Goal: Information Seeking & Learning: Learn about a topic

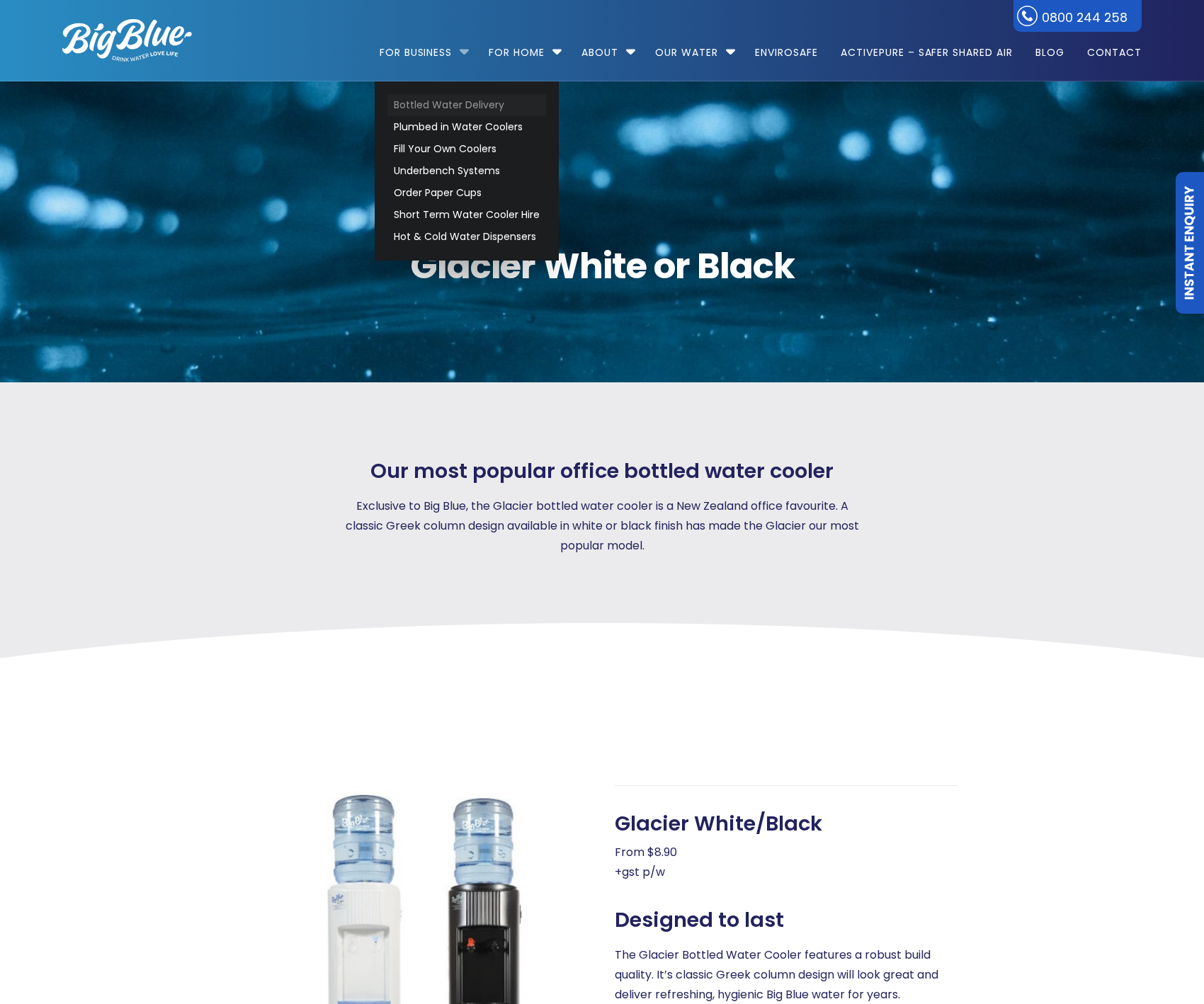
click at [416, 107] on link "Bottled Water Delivery" at bounding box center [467, 105] width 158 height 22
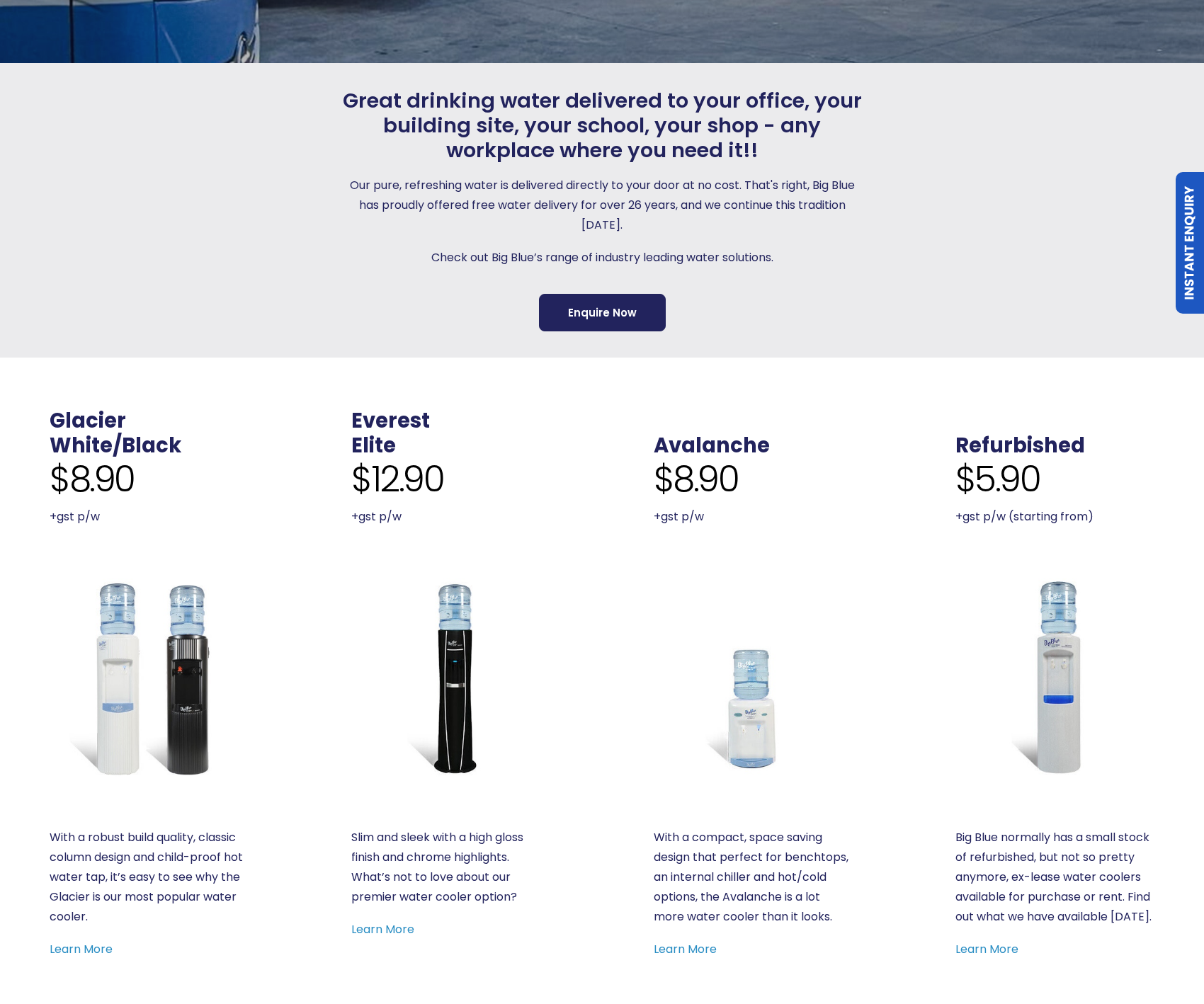
scroll to position [615, 0]
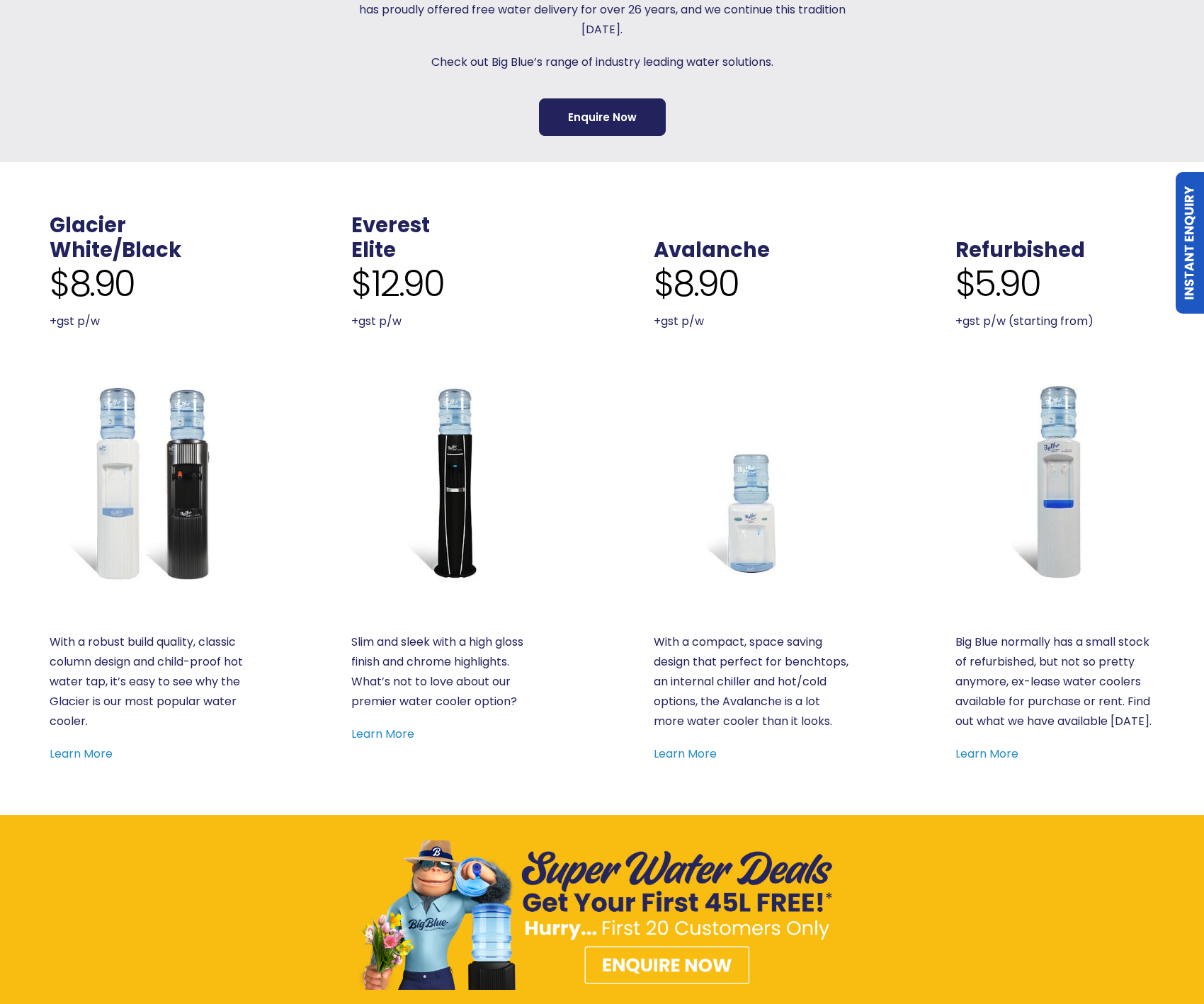
click at [444, 457] on img at bounding box center [451, 482] width 199 height 199
drag, startPoint x: 204, startPoint y: 473, endPoint x: 213, endPoint y: 463, distance: 13.5
click at [204, 473] on img at bounding box center [149, 482] width 199 height 199
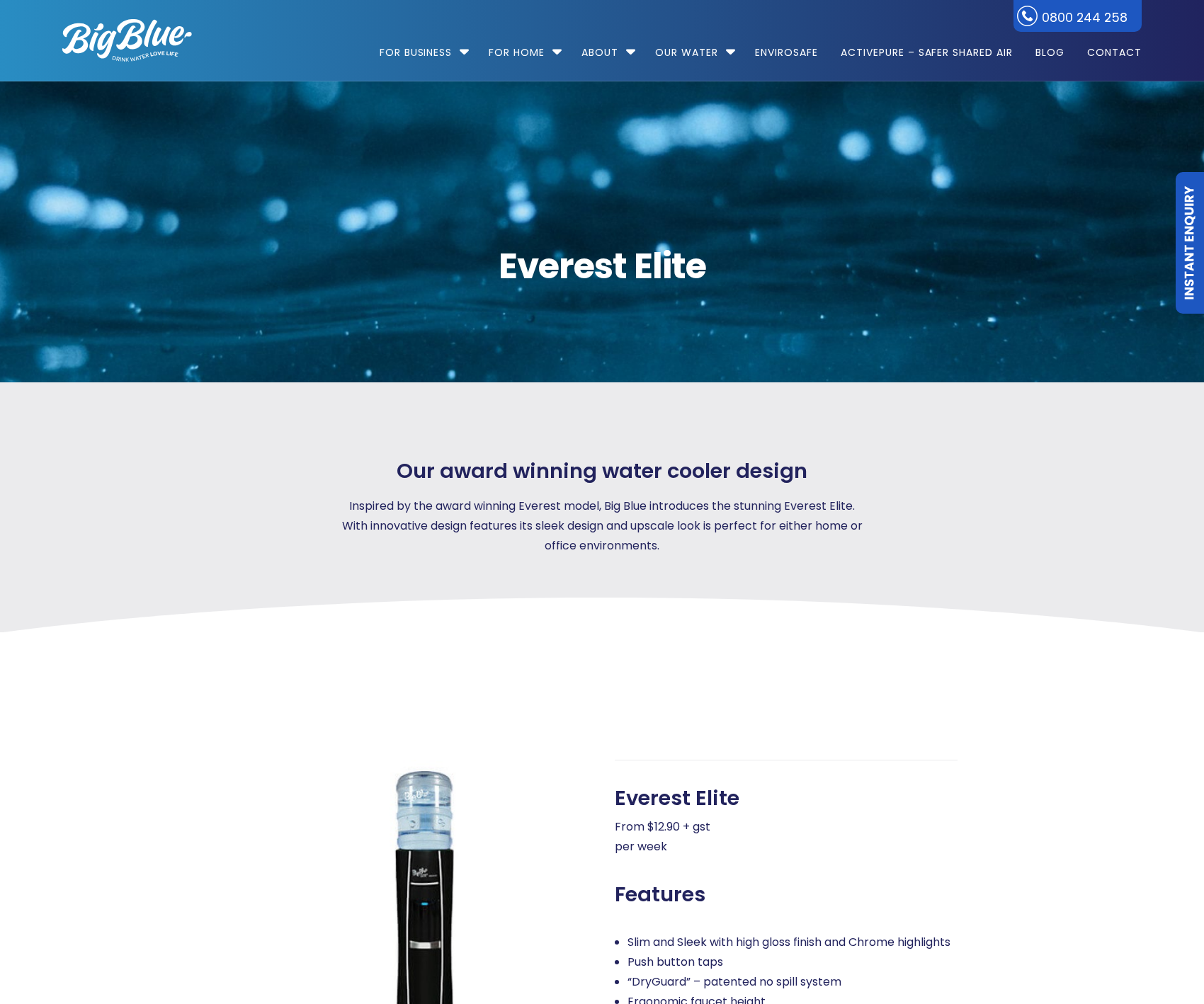
click at [414, 897] on img at bounding box center [418, 931] width 343 height 343
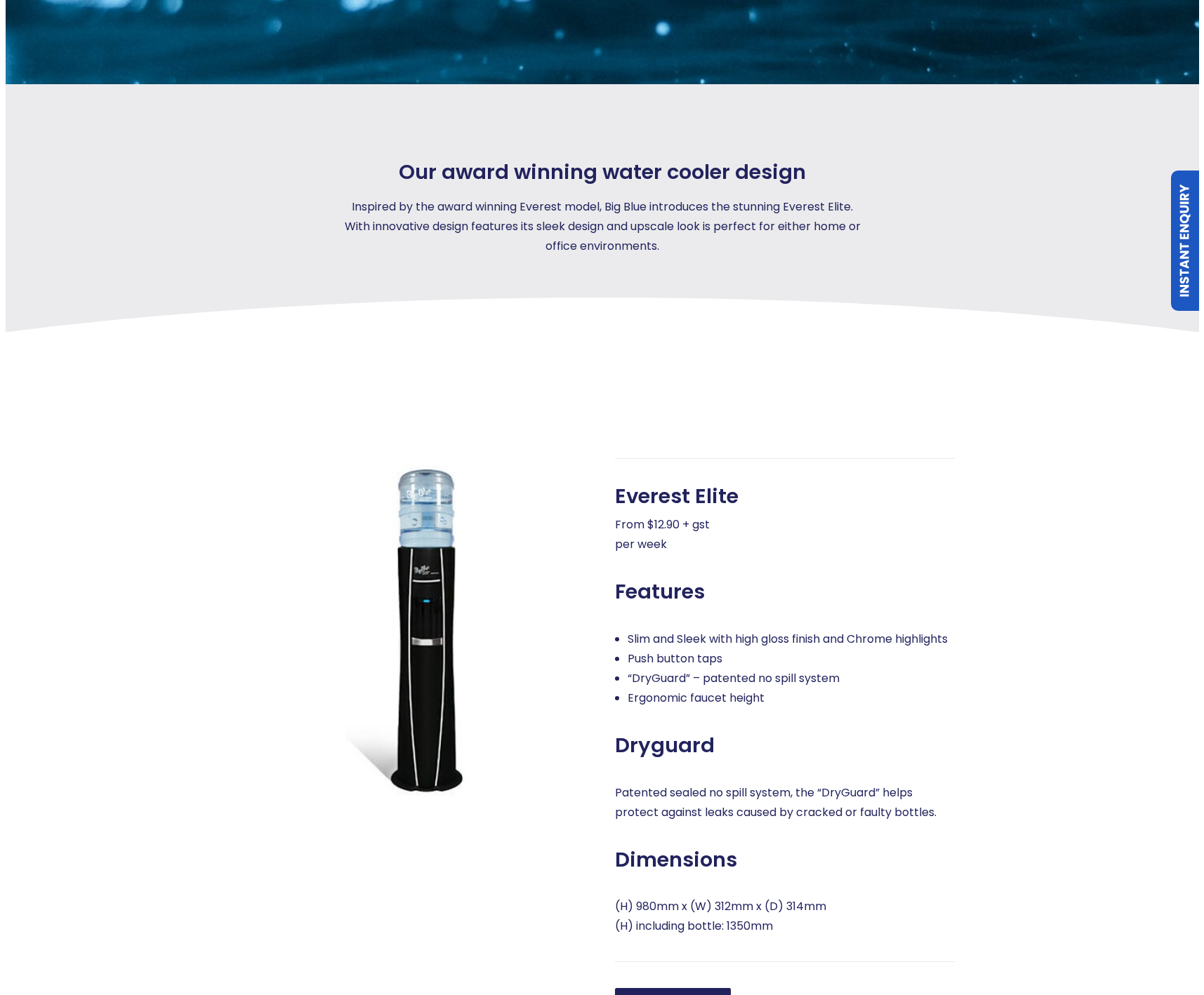
scroll to position [317, 0]
